Goal: Task Accomplishment & Management: Use online tool/utility

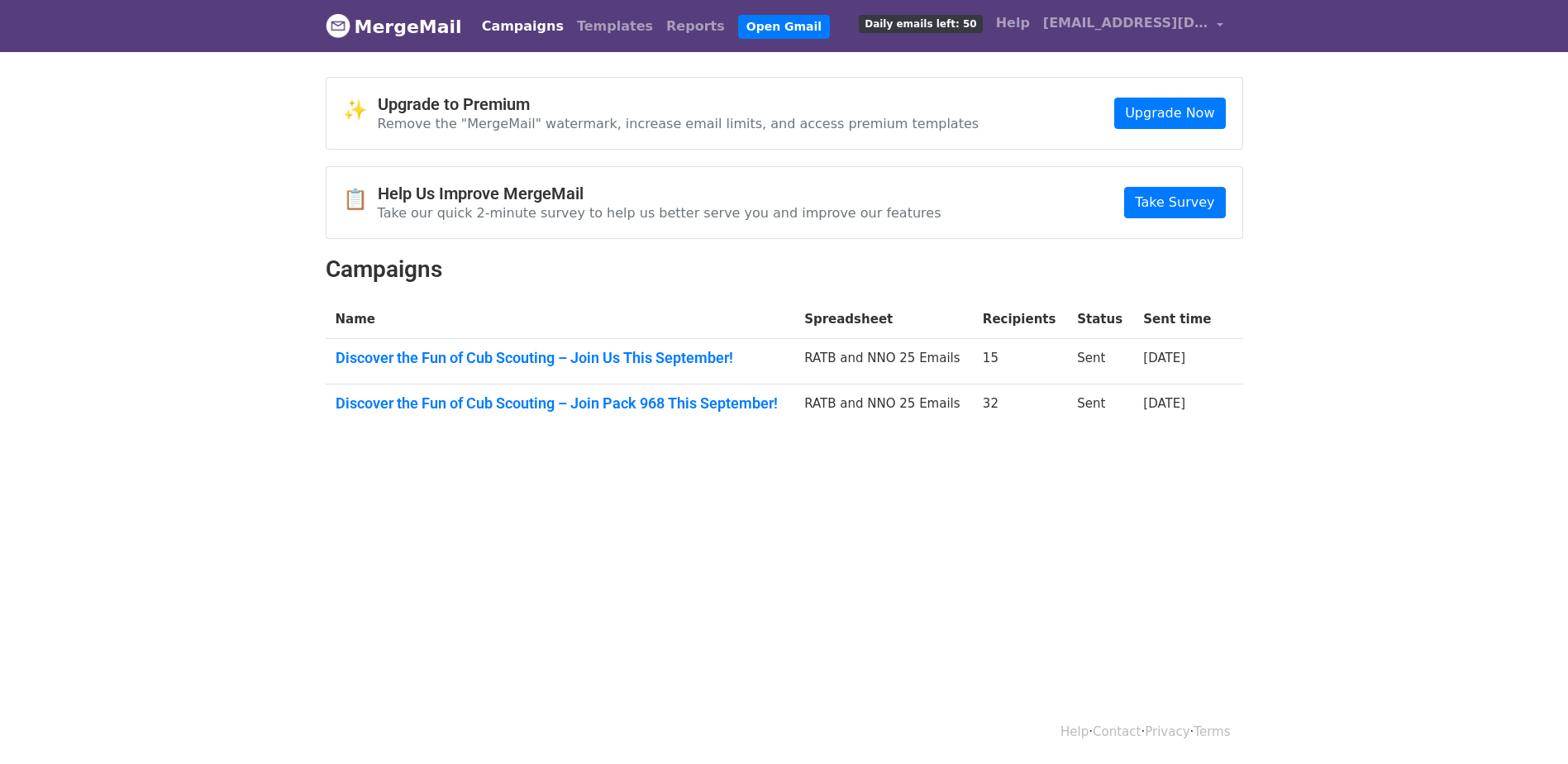
click at [508, 29] on link "Campaigns" at bounding box center [523, 27] width 95 height 33
click at [505, 28] on link "Campaigns" at bounding box center [523, 27] width 95 height 33
click at [739, 28] on link "Open Gmail" at bounding box center [784, 27] width 92 height 24
